Goal: Information Seeking & Learning: Learn about a topic

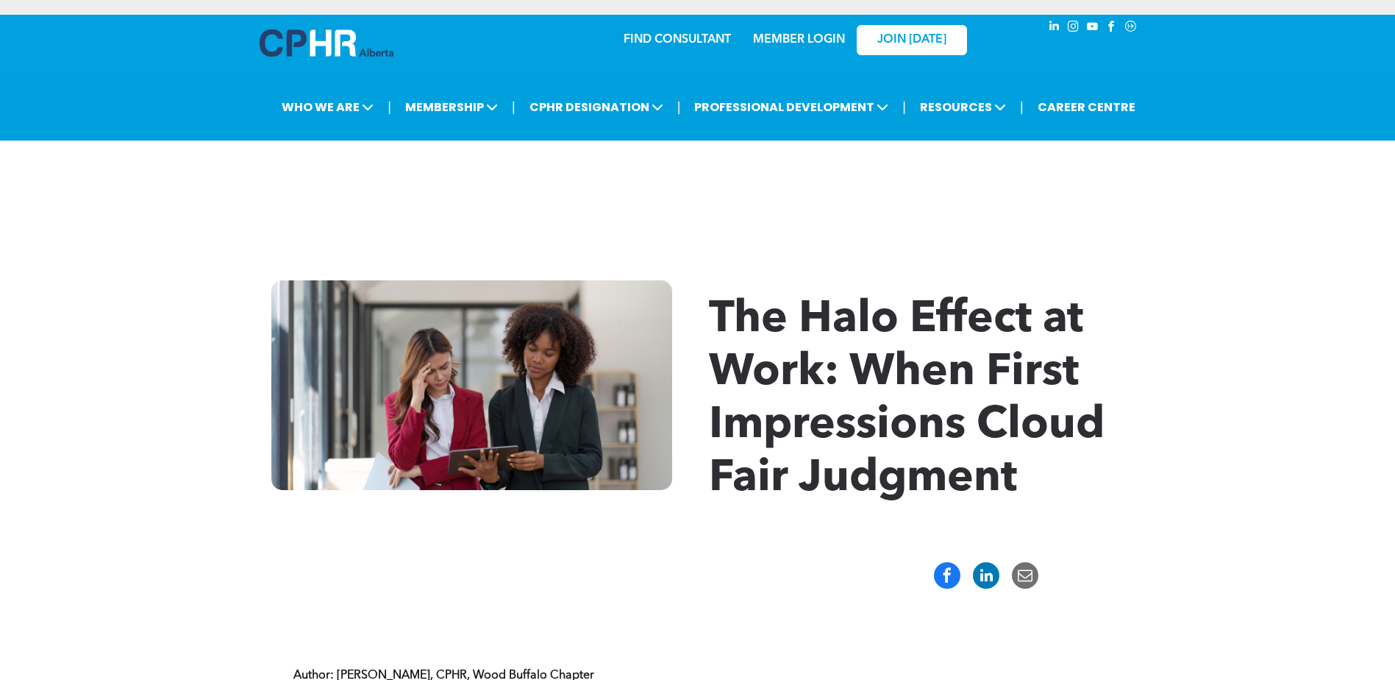
click at [1203, 313] on div "The Halo Effect at Work: When First Impressions Cloud Fair Judgment" at bounding box center [697, 393] width 1395 height 315
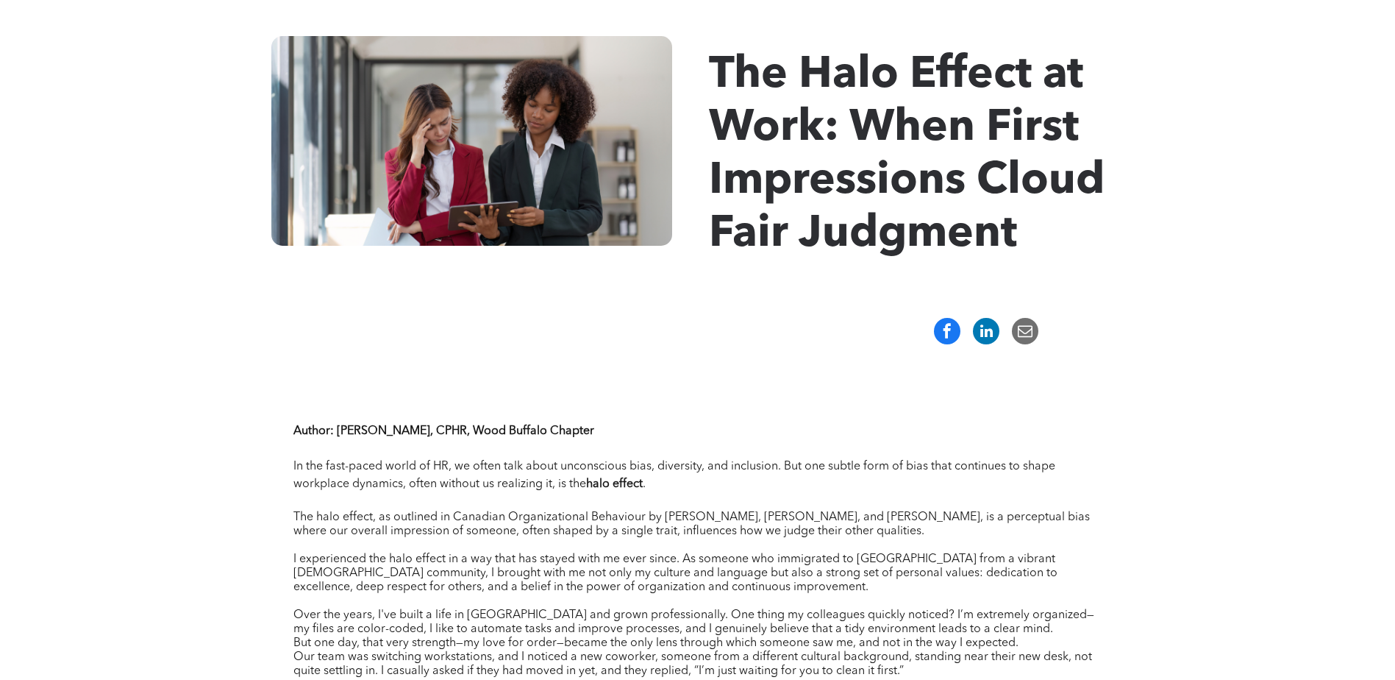
scroll to position [221, 0]
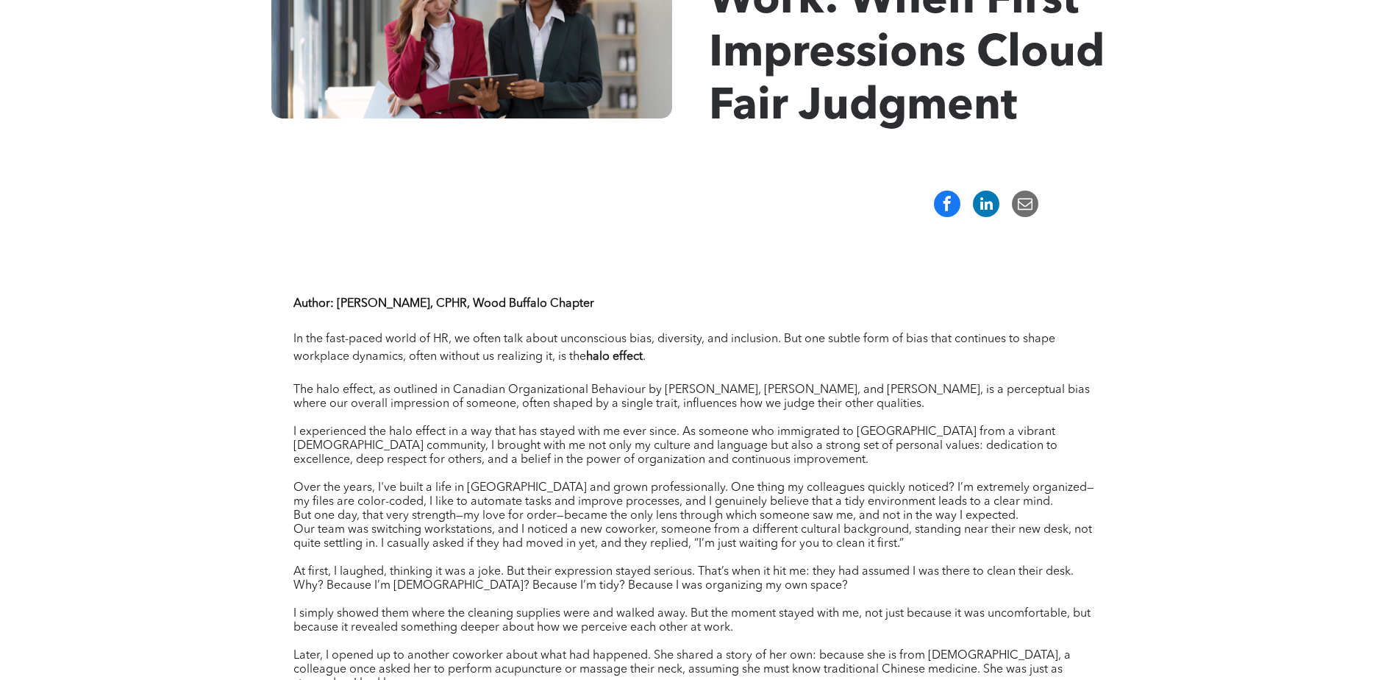
scroll to position [368, 0]
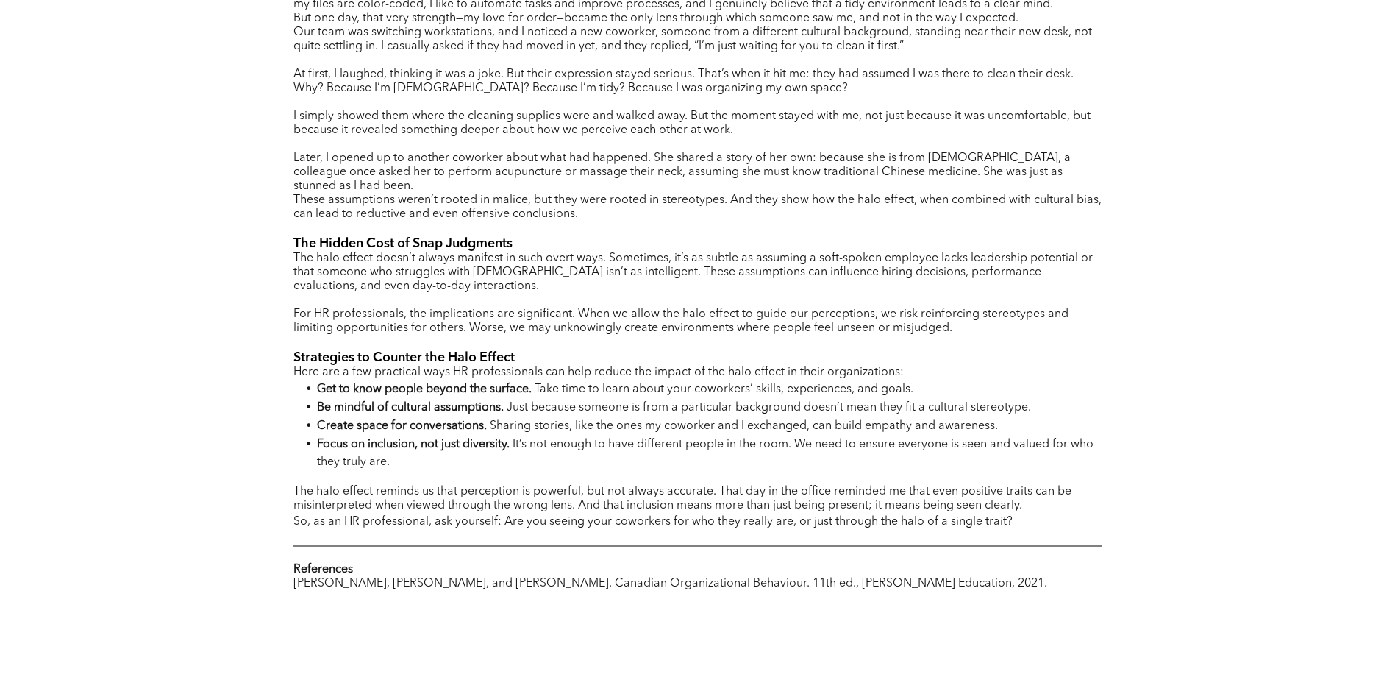
scroll to position [883, 0]
